Goal: Task Accomplishment & Management: Use online tool/utility

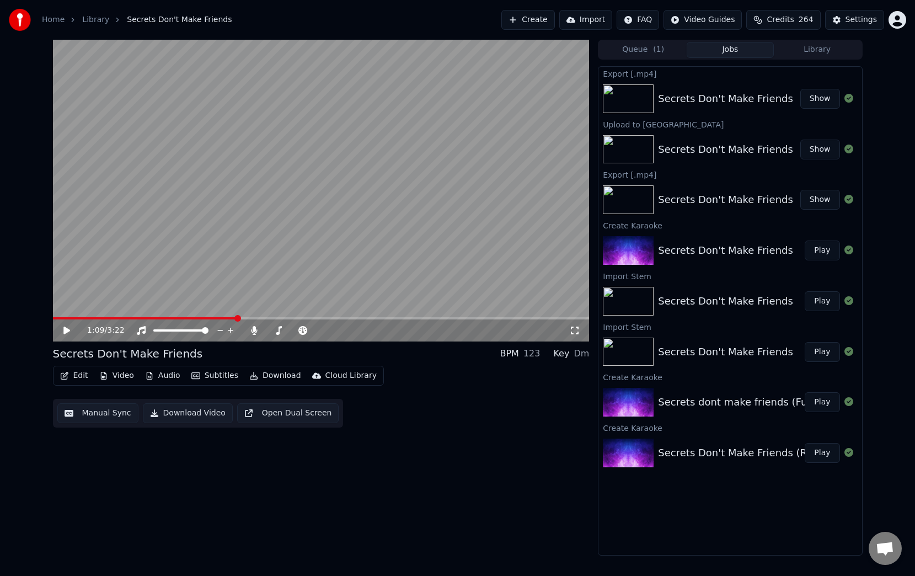
click at [68, 332] on icon at bounding box center [75, 330] width 26 height 9
click at [68, 332] on icon at bounding box center [67, 330] width 6 height 7
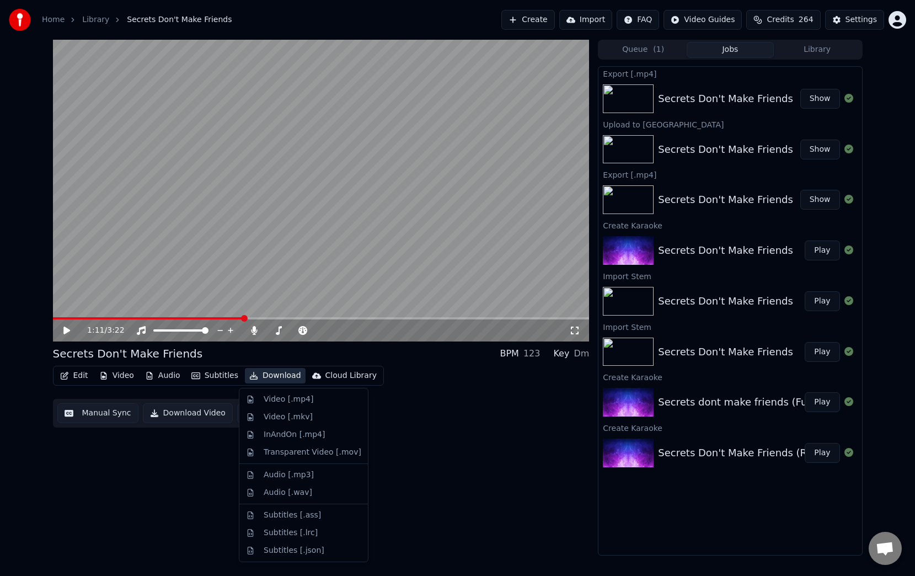
click at [273, 372] on button "Download" at bounding box center [275, 375] width 61 height 15
click at [291, 400] on div "Video [.mp4]" at bounding box center [289, 399] width 50 height 11
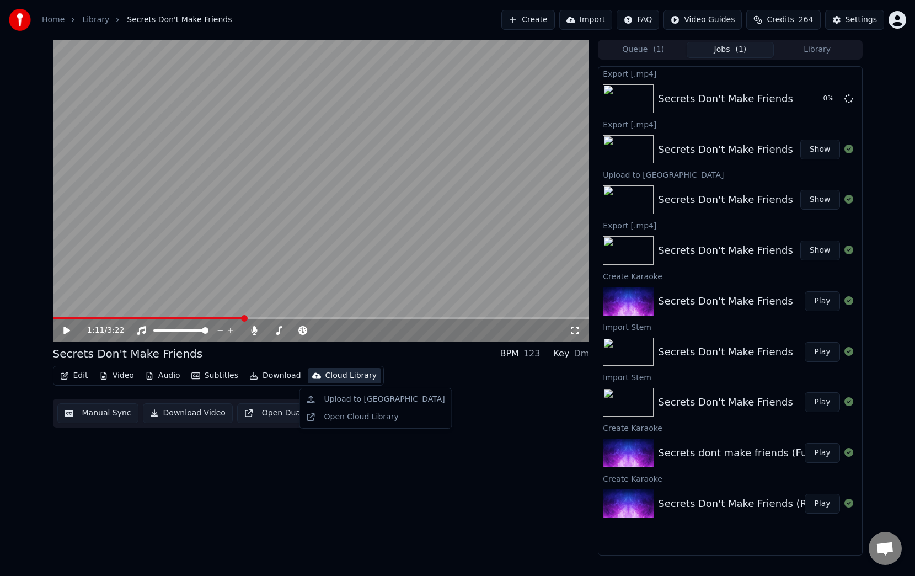
click at [345, 378] on div "Cloud Library" at bounding box center [350, 375] width 51 height 11
click at [348, 401] on div "Upload to [GEOGRAPHIC_DATA]" at bounding box center [384, 399] width 121 height 11
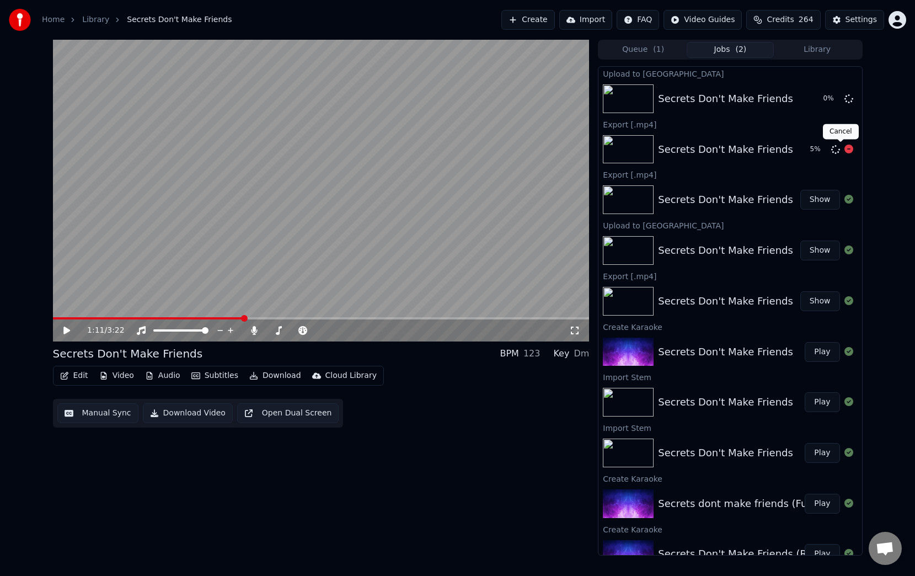
click at [844, 148] on icon at bounding box center [848, 148] width 9 height 9
click at [844, 102] on icon at bounding box center [848, 98] width 9 height 9
click at [816, 249] on button "Show" at bounding box center [820, 250] width 40 height 20
click at [737, 249] on div "Secrets Don't Make Friends" at bounding box center [725, 250] width 135 height 15
click at [718, 246] on div "Secrets Don't Make Friends" at bounding box center [725, 250] width 135 height 15
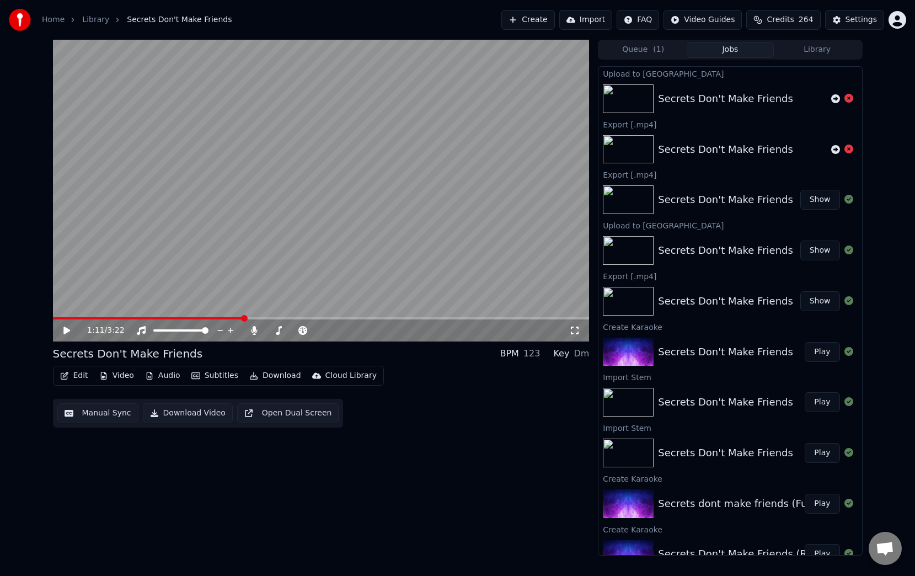
click at [65, 331] on icon at bounding box center [66, 330] width 7 height 8
click at [254, 331] on icon at bounding box center [254, 330] width 6 height 9
click at [254, 331] on icon at bounding box center [254, 330] width 11 height 9
click at [69, 326] on icon at bounding box center [75, 330] width 26 height 9
click at [722, 305] on div "Secrets Don't Make Friends" at bounding box center [725, 300] width 135 height 15
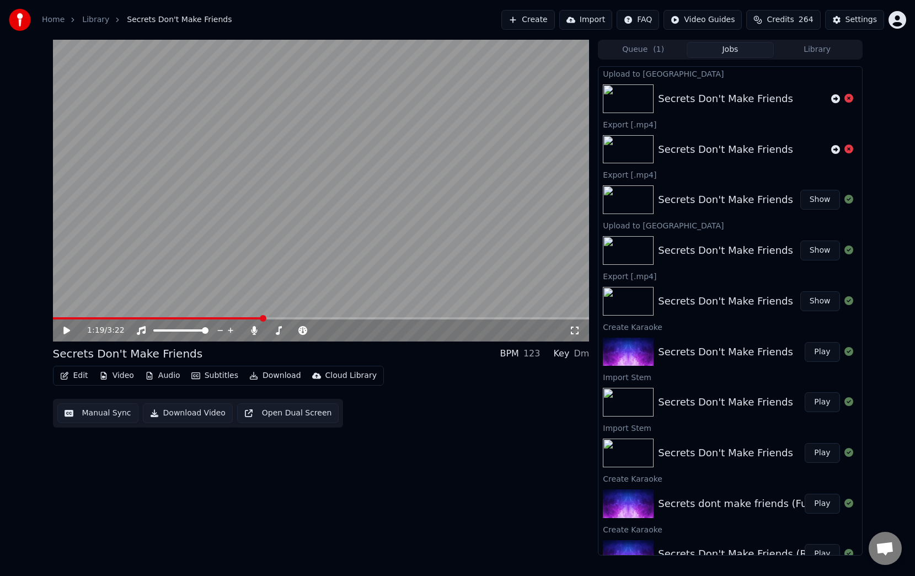
click at [721, 297] on div "Secrets Don't Make Friends" at bounding box center [725, 300] width 135 height 15
click at [840, 297] on div at bounding box center [849, 300] width 18 height 13
click at [815, 299] on button "Show" at bounding box center [820, 301] width 40 height 20
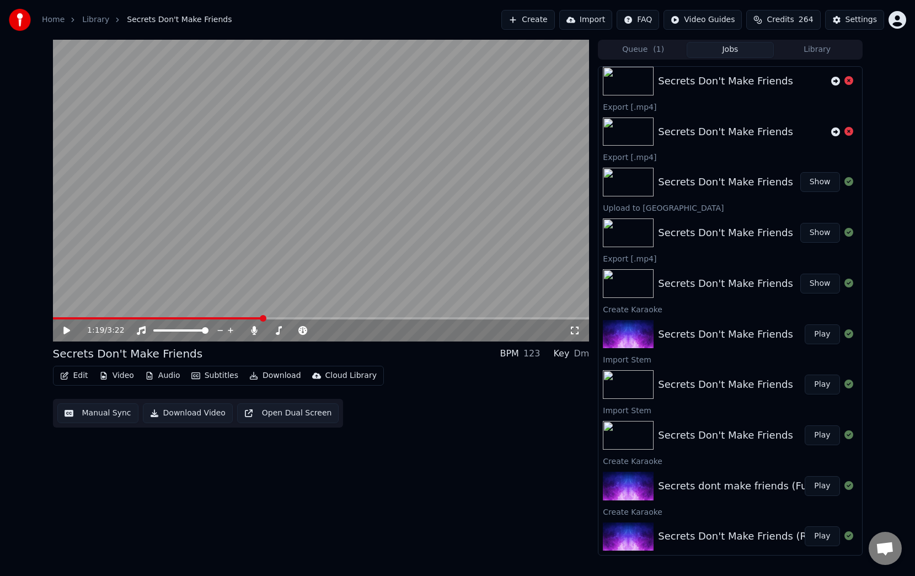
click at [667, 526] on div "Secrets Don't Make Friends (Remastered) Play" at bounding box center [729, 536] width 263 height 37
click at [66, 330] on icon at bounding box center [66, 330] width 7 height 8
click at [66, 330] on icon at bounding box center [75, 330] width 26 height 9
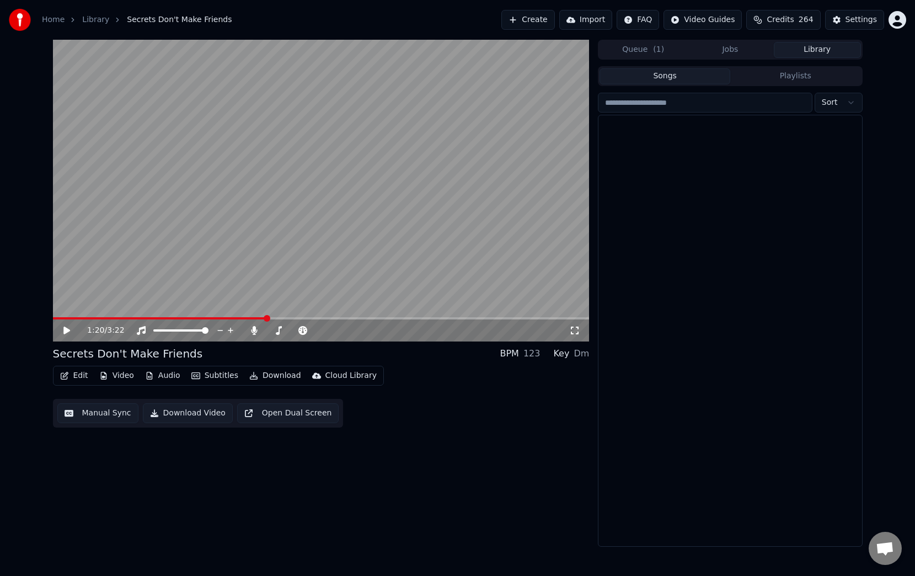
click at [812, 46] on button "Library" at bounding box center [816, 50] width 87 height 16
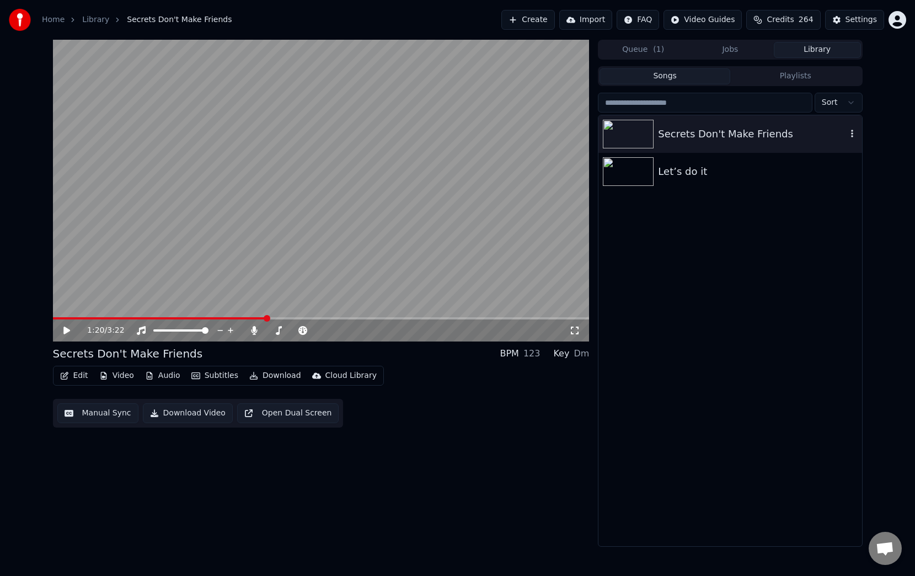
click at [701, 134] on div "Secrets Don't Make Friends" at bounding box center [752, 133] width 188 height 15
click at [148, 318] on span at bounding box center [321, 318] width 536 height 2
click at [250, 330] on icon at bounding box center [254, 330] width 11 height 9
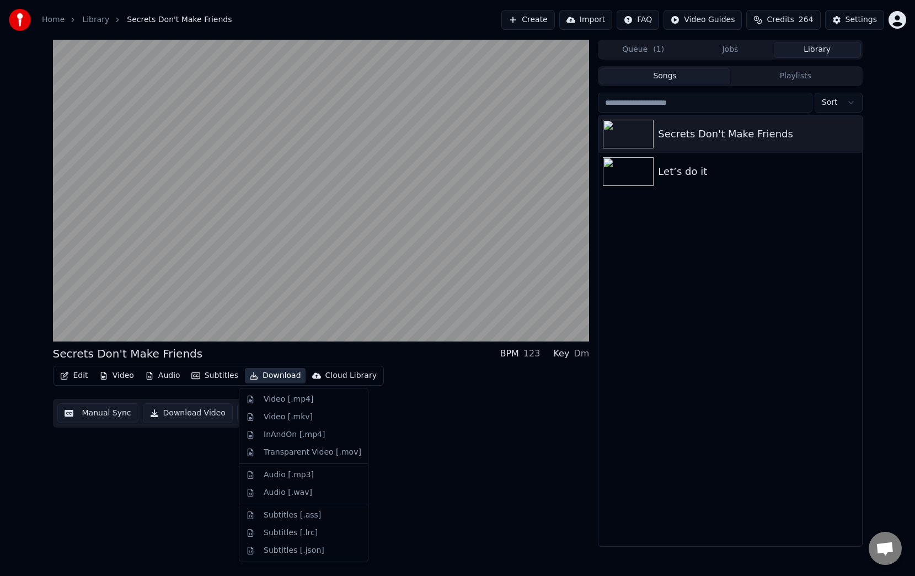
click at [267, 373] on button "Download" at bounding box center [275, 375] width 61 height 15
click at [280, 395] on div "Video [.mp4]" at bounding box center [289, 399] width 50 height 11
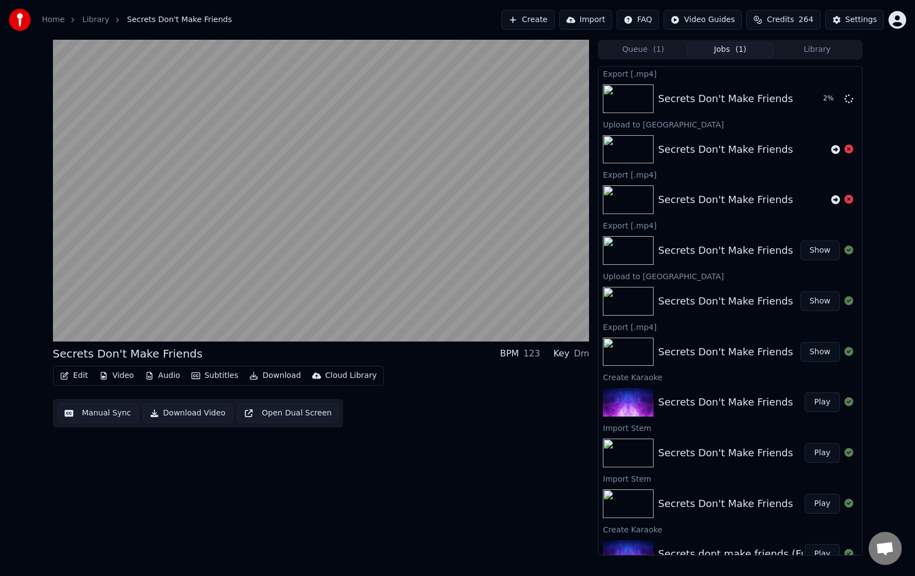
click at [200, 409] on button "Download Video" at bounding box center [188, 413] width 90 height 20
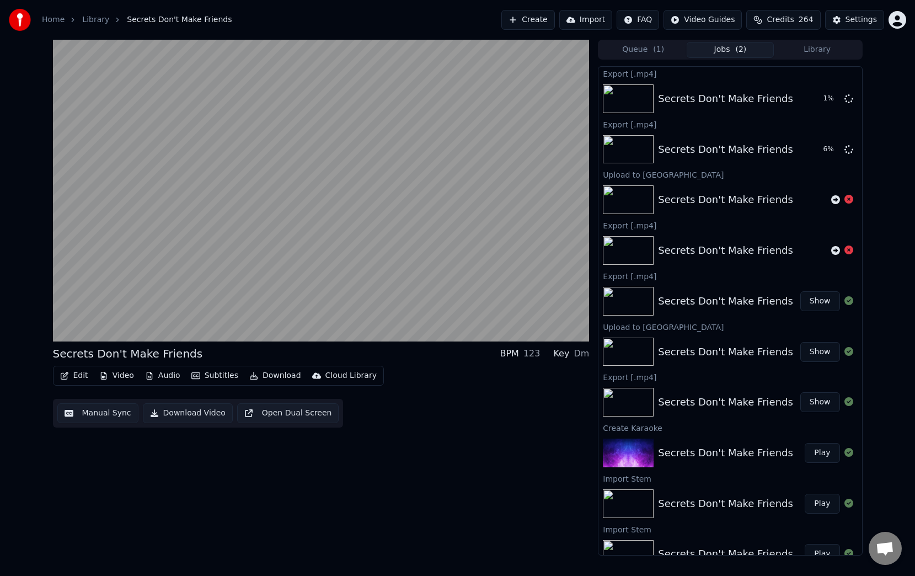
click at [628, 278] on div "Export [.mp4]" at bounding box center [729, 275] width 263 height 13
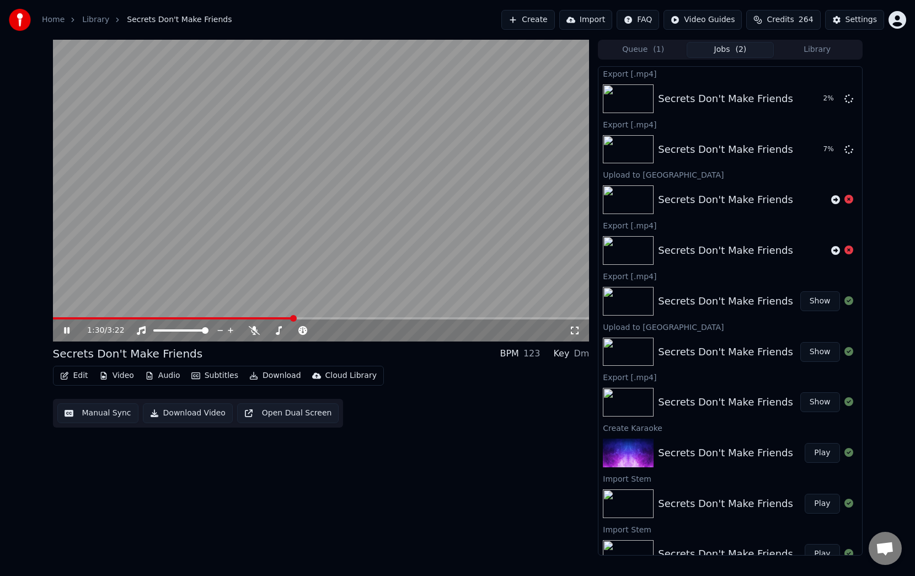
click at [686, 358] on div "Secrets Don't Make Friends" at bounding box center [725, 351] width 135 height 15
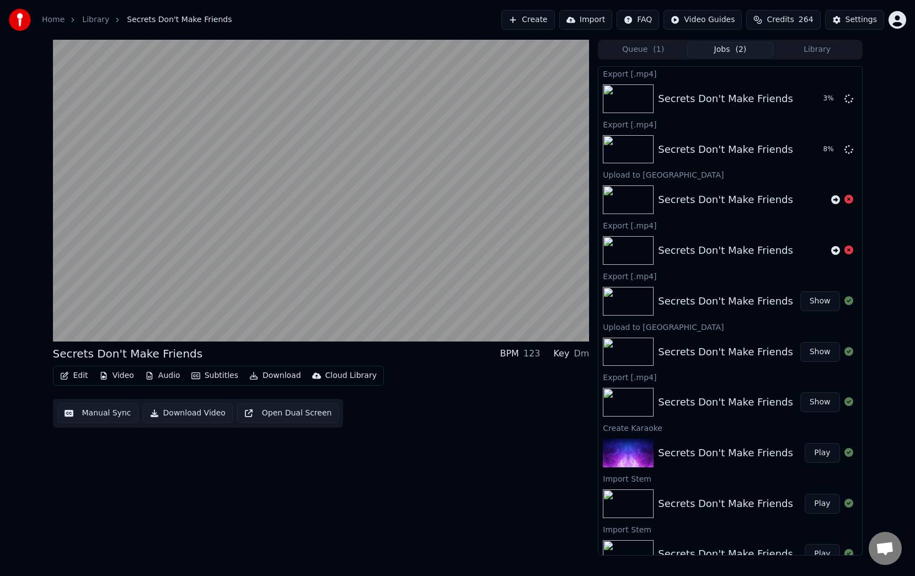
click at [810, 352] on button "Show" at bounding box center [820, 352] width 40 height 20
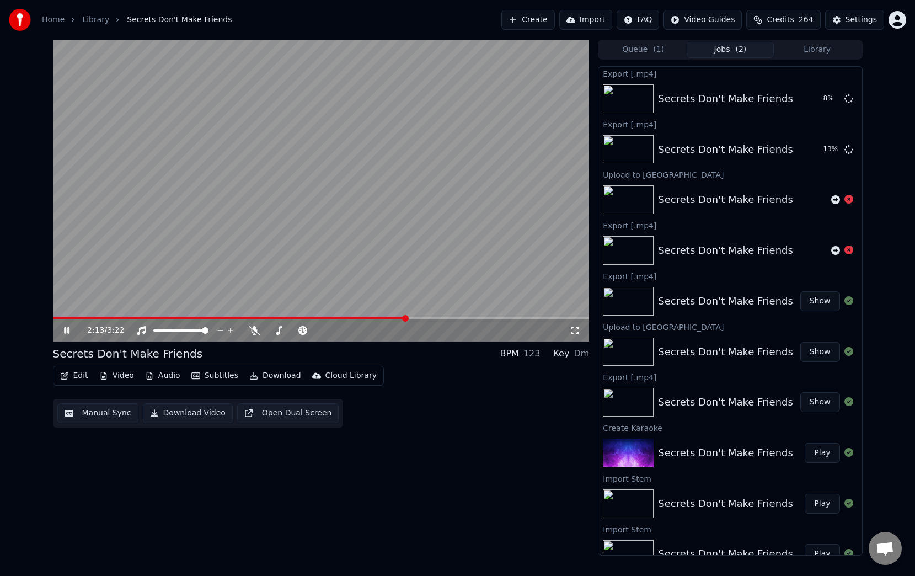
click at [66, 330] on icon at bounding box center [75, 330] width 26 height 9
click at [2, 395] on div "2:13 / 3:22 Secrets Don't Make Friends BPM 123 Key Dm Edit Video Audio Subtitle…" at bounding box center [457, 297] width 915 height 515
click at [166, 374] on button "Audio" at bounding box center [163, 375] width 44 height 15
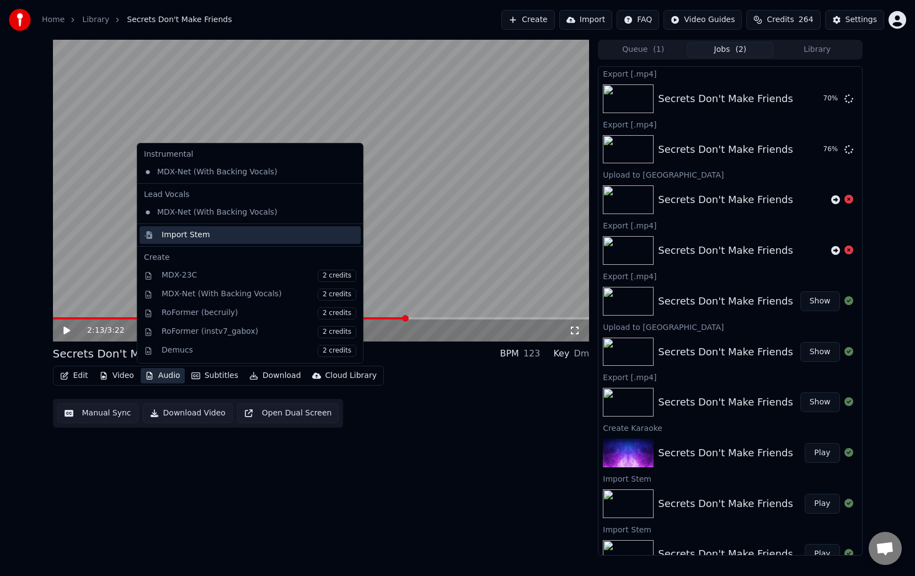
click at [190, 233] on div "Import Stem" at bounding box center [186, 234] width 49 height 11
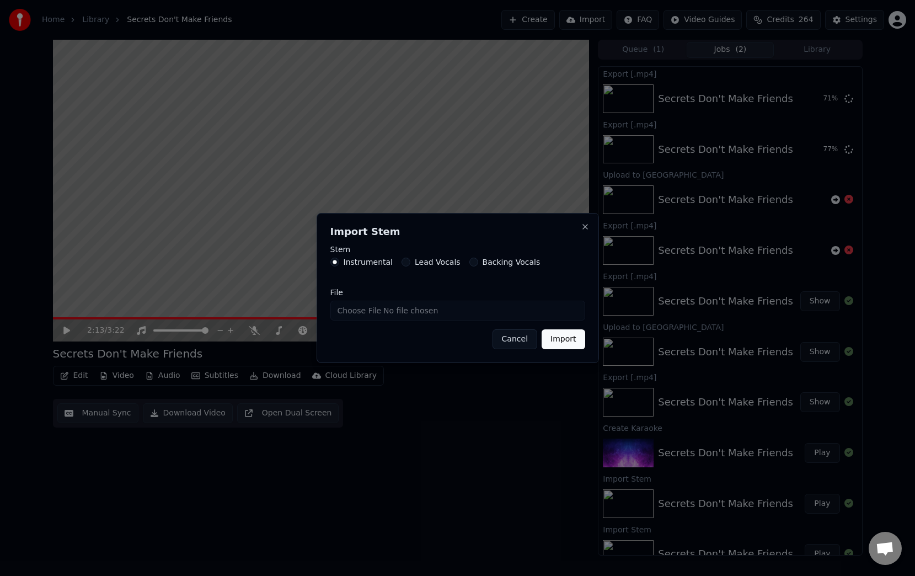
click at [503, 253] on div "Stem Instrumental Lead Vocals Backing Vocals" at bounding box center [457, 262] width 255 height 34
click at [503, 259] on label "Backing Vocals" at bounding box center [511, 262] width 58 height 8
click at [478, 259] on button "Backing Vocals" at bounding box center [473, 261] width 9 height 9
click at [428, 313] on input "File" at bounding box center [457, 310] width 255 height 20
click at [565, 337] on button "Import" at bounding box center [562, 339] width 43 height 20
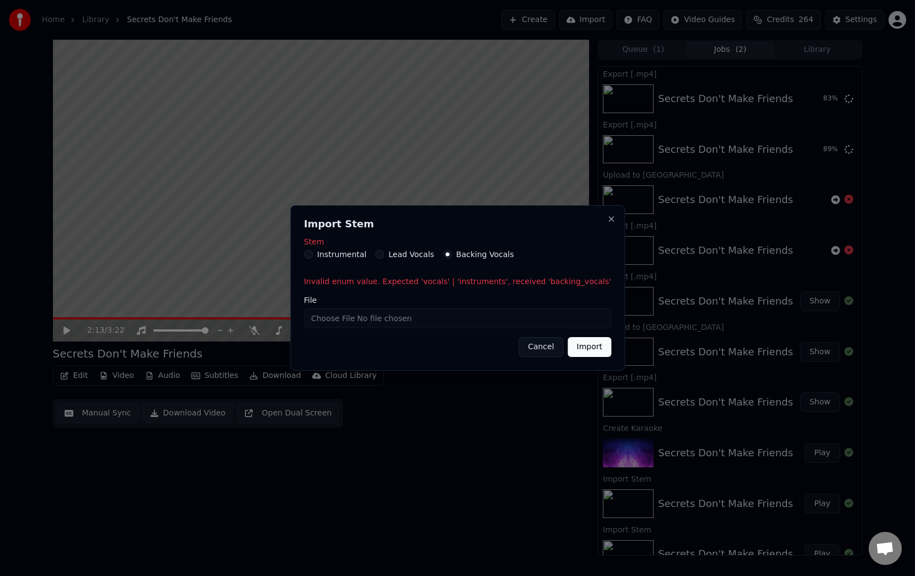
click at [576, 355] on button "Import" at bounding box center [589, 347] width 43 height 20
click at [573, 348] on button "Import" at bounding box center [589, 347] width 43 height 20
click at [328, 318] on input "File" at bounding box center [457, 318] width 307 height 20
type input "**********"
click at [581, 349] on button "Import" at bounding box center [589, 347] width 43 height 20
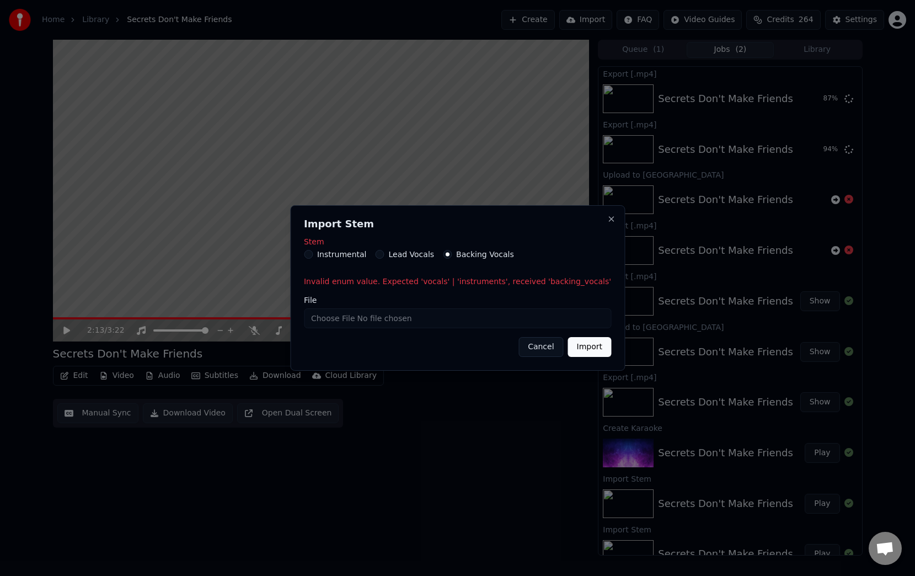
click at [572, 347] on button "Import" at bounding box center [589, 347] width 43 height 20
click at [606, 218] on button "Close" at bounding box center [610, 218] width 9 height 9
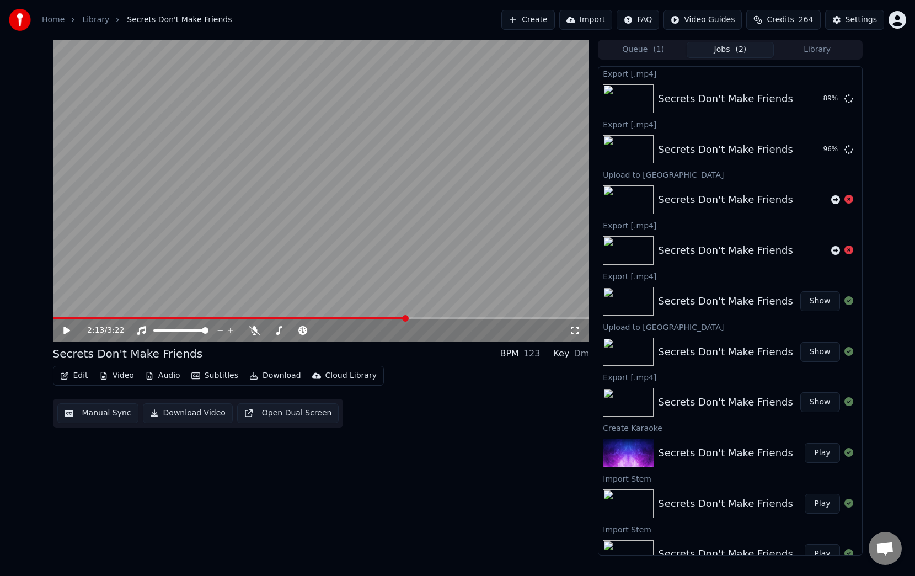
click at [171, 371] on button "Audio" at bounding box center [163, 375] width 44 height 15
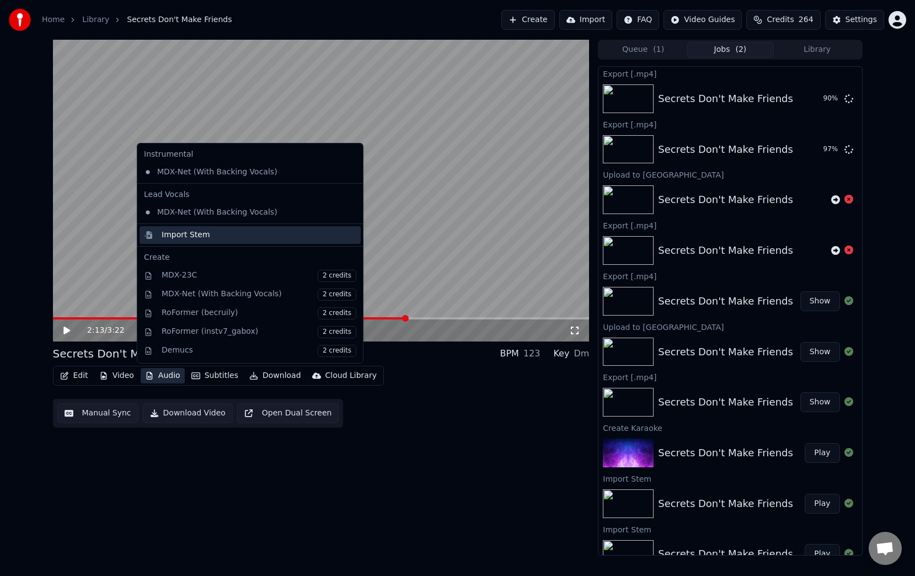
click at [206, 230] on div "Import Stem" at bounding box center [259, 234] width 195 height 11
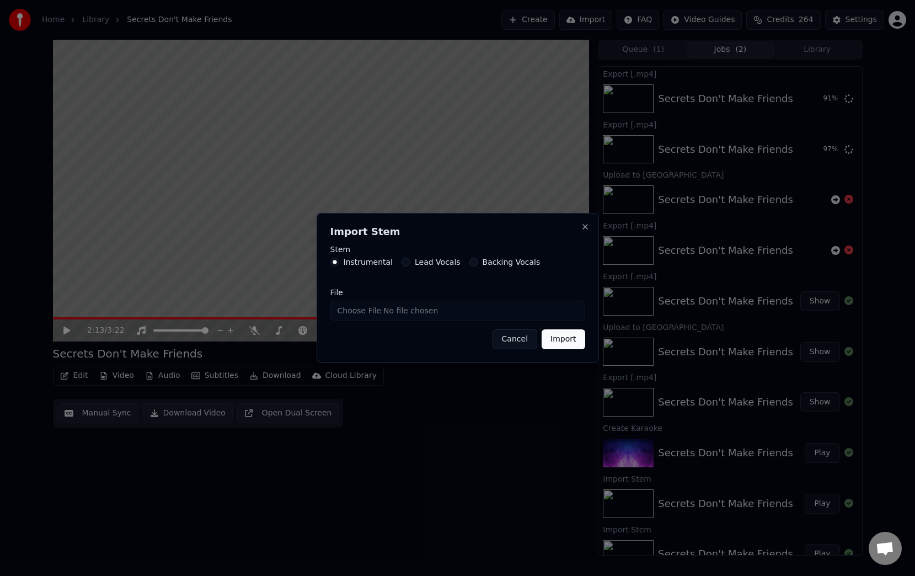
click at [510, 262] on label "Backing Vocals" at bounding box center [511, 262] width 58 height 8
click at [478, 262] on button "Backing Vocals" at bounding box center [473, 261] width 9 height 9
click at [341, 307] on input "File" at bounding box center [457, 310] width 255 height 20
type input "**********"
click at [566, 340] on button "Import" at bounding box center [562, 339] width 43 height 20
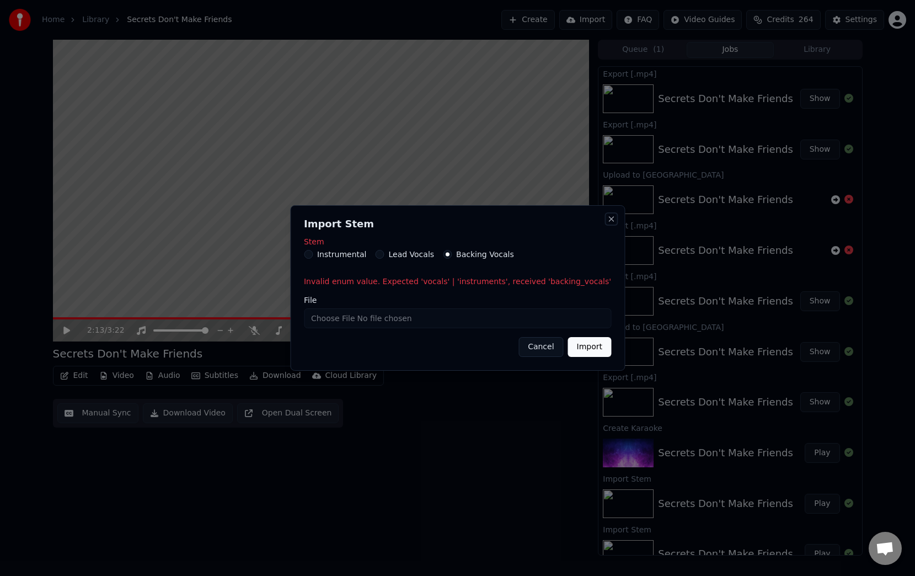
click at [606, 218] on button "Close" at bounding box center [610, 218] width 9 height 9
